Goal: Use online tool/utility: Utilize a website feature to perform a specific function

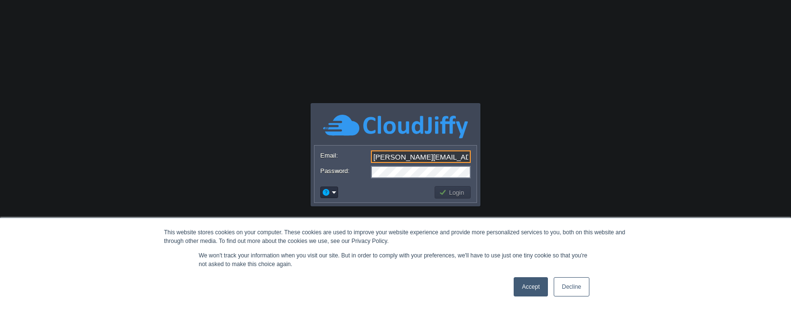
scroll to position [0, 64]
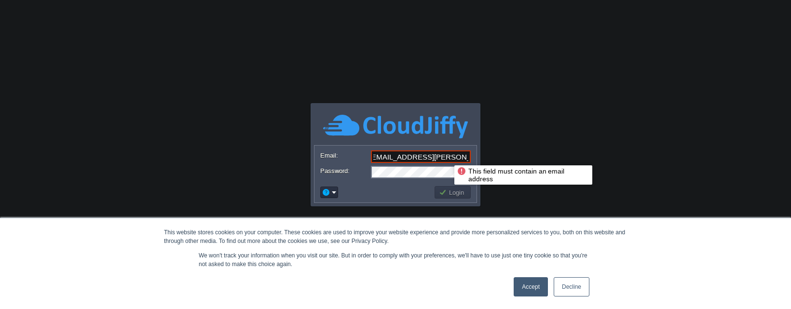
click at [447, 157] on input "[PERSON_NAME][EMAIL_ADDRESS][PERSON_NAME][DOMAIN_NAME]:DtHoy7BUW7" at bounding box center [421, 156] width 100 height 13
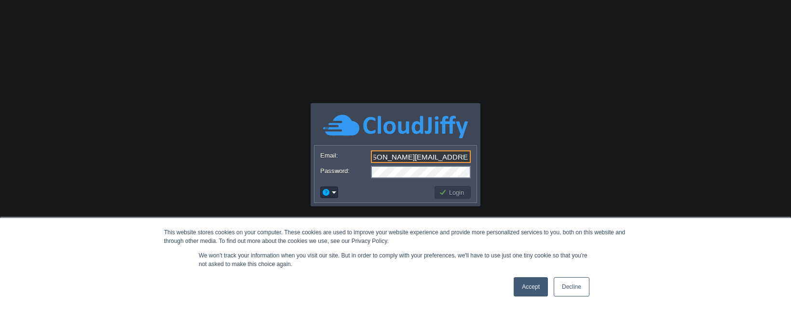
type input "[PERSON_NAME][EMAIL_ADDRESS][PERSON_NAME][DOMAIN_NAME]"
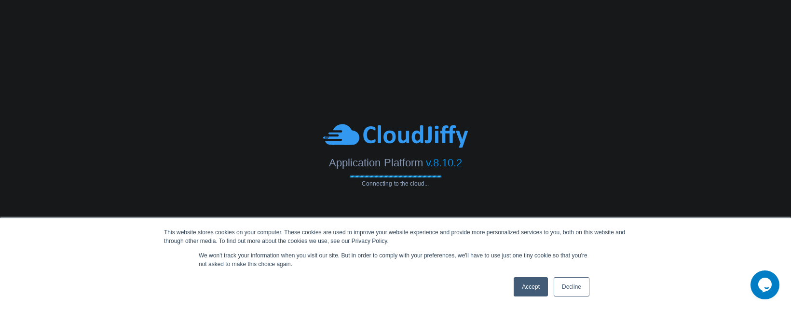
scroll to position [0, 0]
click at [518, 284] on link "Accept" at bounding box center [530, 286] width 34 height 19
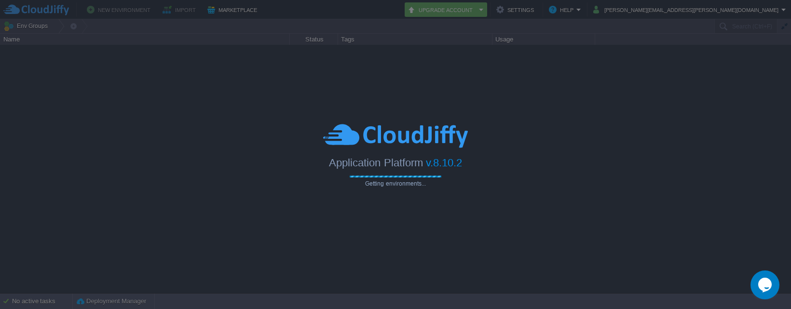
type input "Search (Ctrl+F)"
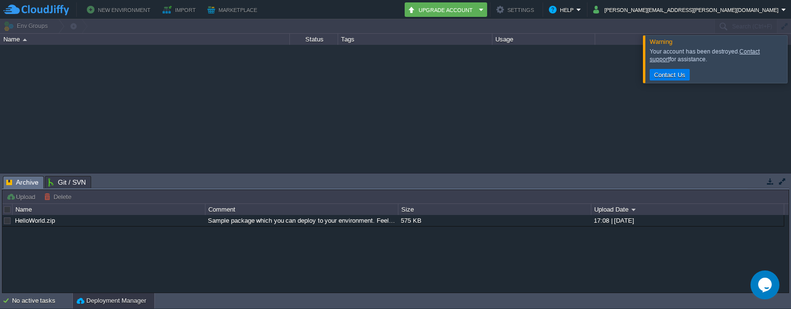
click at [270, 256] on div "HelloWorld.zip Sample package which you can deploy to your environment. Feel fr…" at bounding box center [395, 253] width 786 height 77
click at [139, 4] on button "New Environment" at bounding box center [120, 10] width 67 height 12
click at [722, 10] on button "[PERSON_NAME][EMAIL_ADDRESS][PERSON_NAME][DOMAIN_NAME]" at bounding box center [687, 10] width 188 height 12
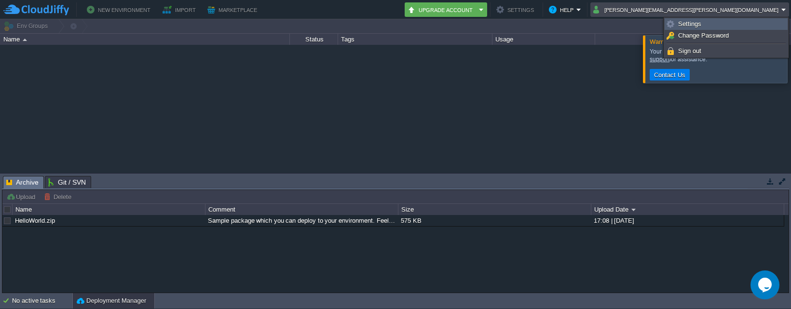
click at [704, 24] on link "Settings" at bounding box center [726, 24] width 122 height 11
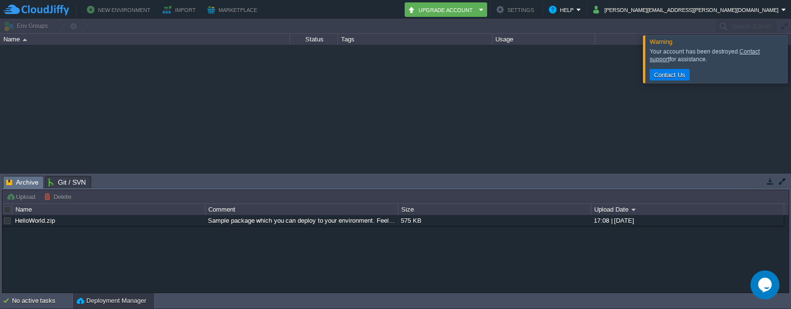
click at [83, 252] on div "HelloWorld.zip Sample package which you can deploy to your environment. Feel fr…" at bounding box center [395, 253] width 786 height 77
